Goal: Register for event/course

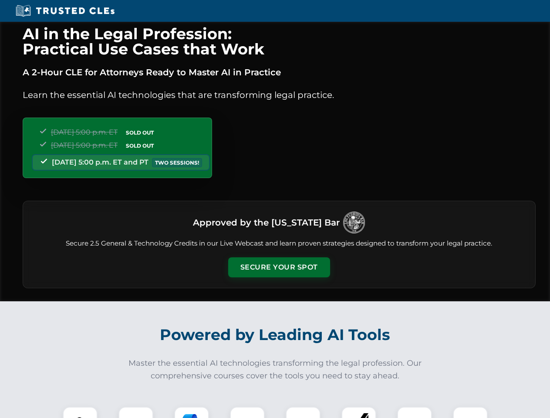
click at [279, 267] on button "Secure Your Spot" at bounding box center [279, 267] width 102 height 20
click at [80, 412] on img at bounding box center [79, 423] width 25 height 25
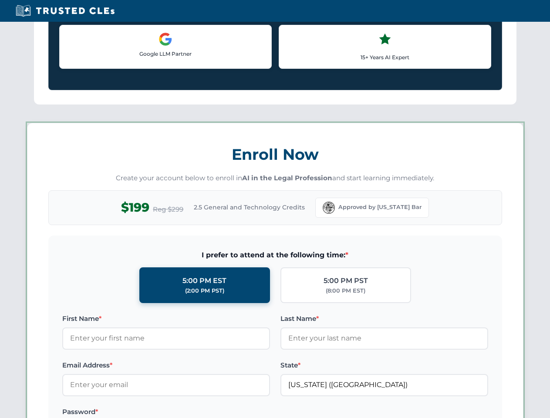
click at [192, 412] on label "Password *" at bounding box center [166, 412] width 208 height 10
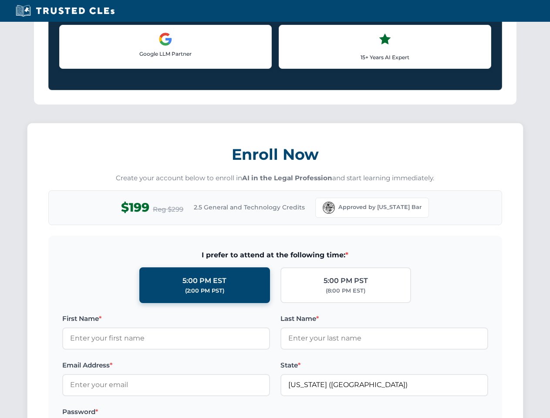
scroll to position [855, 0]
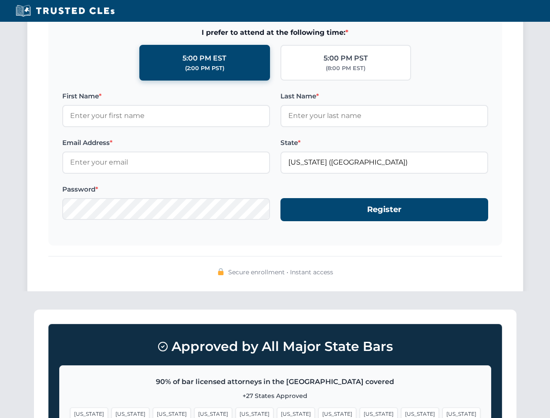
click at [401, 412] on span "[US_STATE]" at bounding box center [420, 413] width 38 height 13
